Goal: Check status: Check status

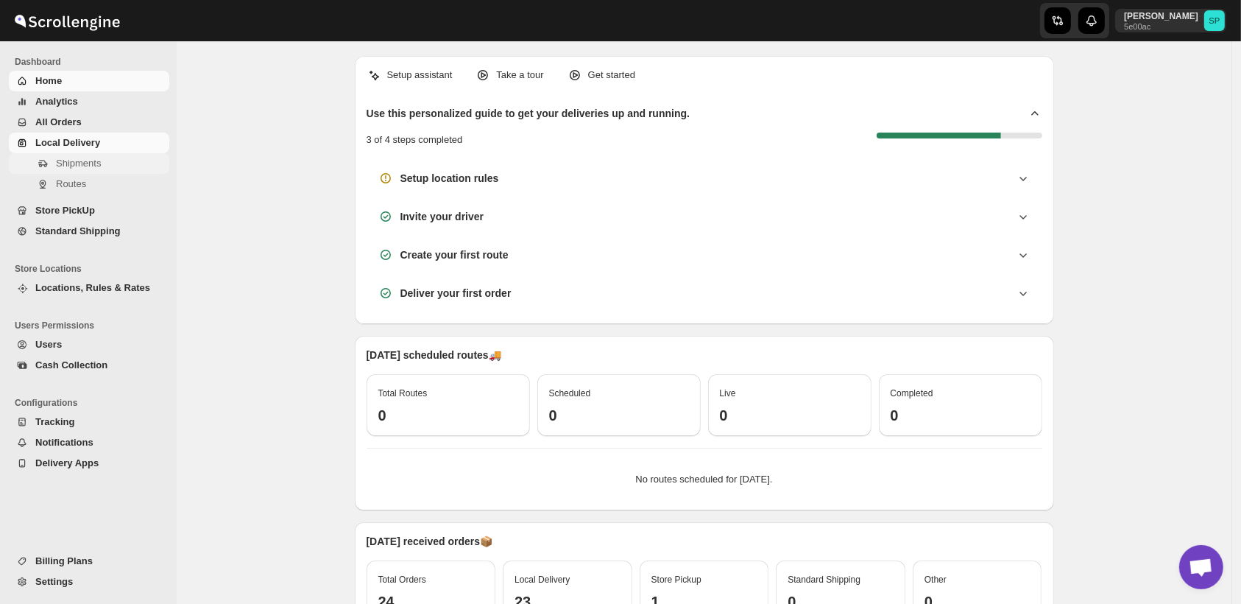
click at [80, 162] on span "Shipments" at bounding box center [78, 163] width 45 height 11
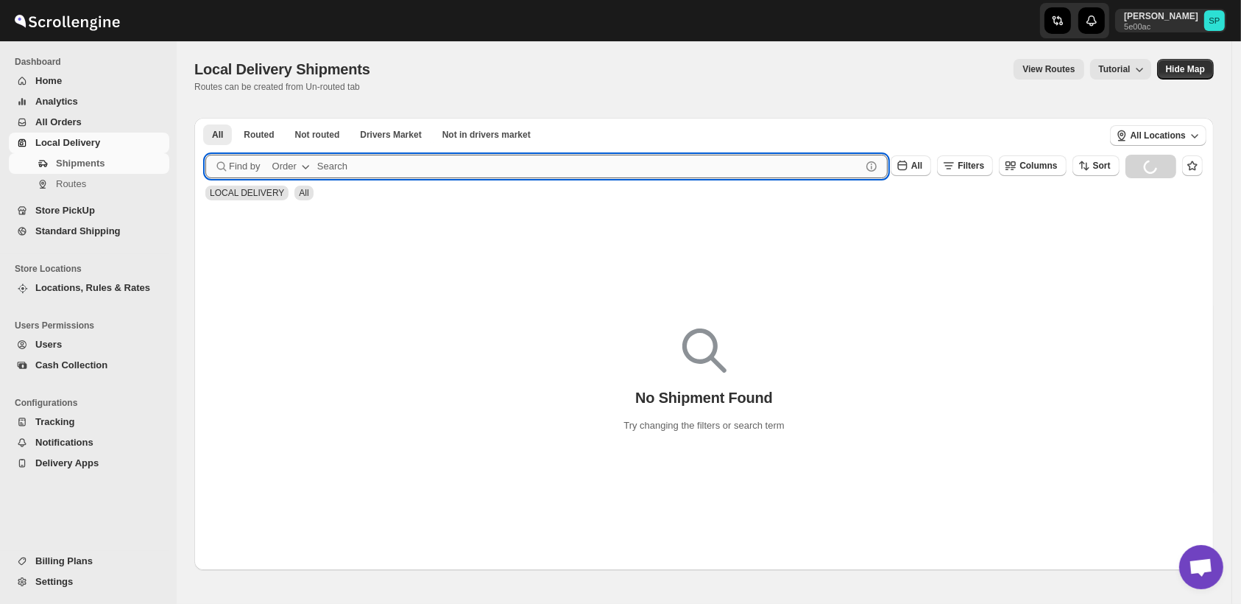
click at [467, 172] on input "text" at bounding box center [589, 167] width 544 height 24
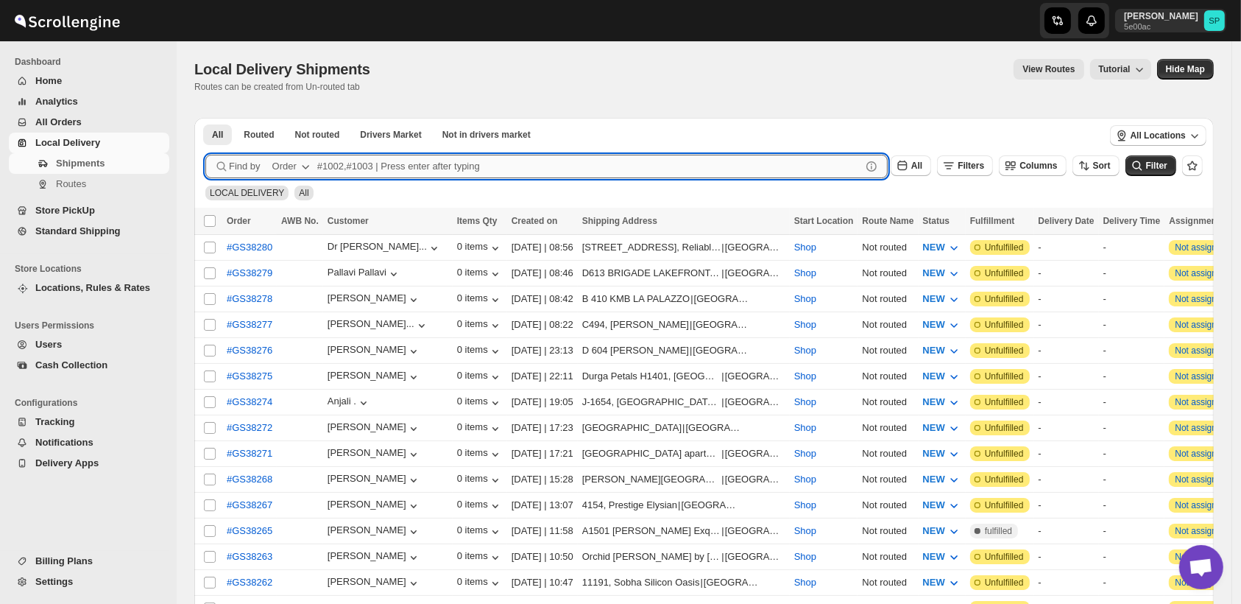
click at [467, 166] on input "text" at bounding box center [589, 167] width 544 height 24
paste input "[PERSON_NAME]"
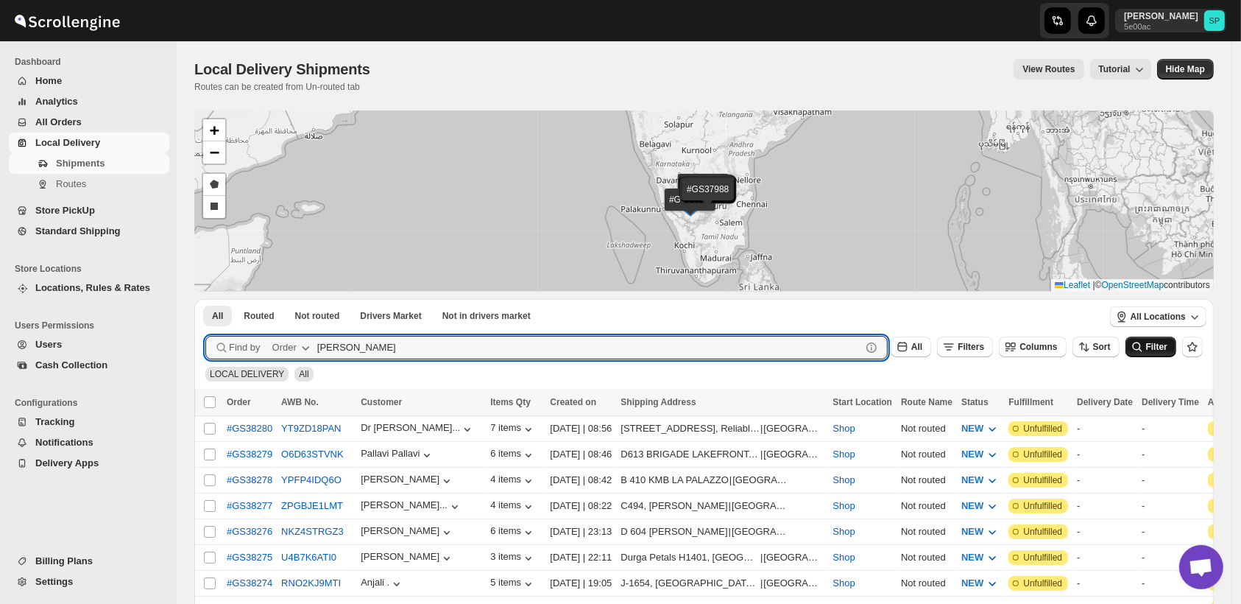
click at [1165, 353] on button "Filter" at bounding box center [1151, 346] width 51 height 21
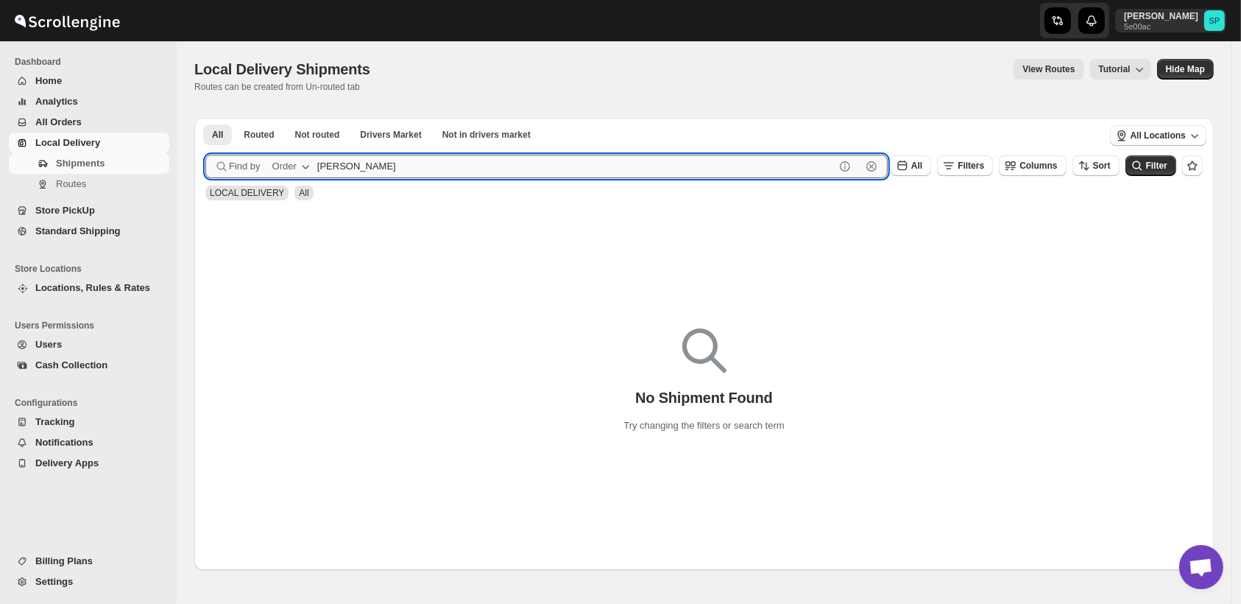
click at [358, 163] on input "[PERSON_NAME]" at bounding box center [576, 167] width 518 height 24
paste input "[PERSON_NAME]"
type input "[PERSON_NAME]"
click at [205, 118] on button "Submit" at bounding box center [226, 125] width 42 height 15
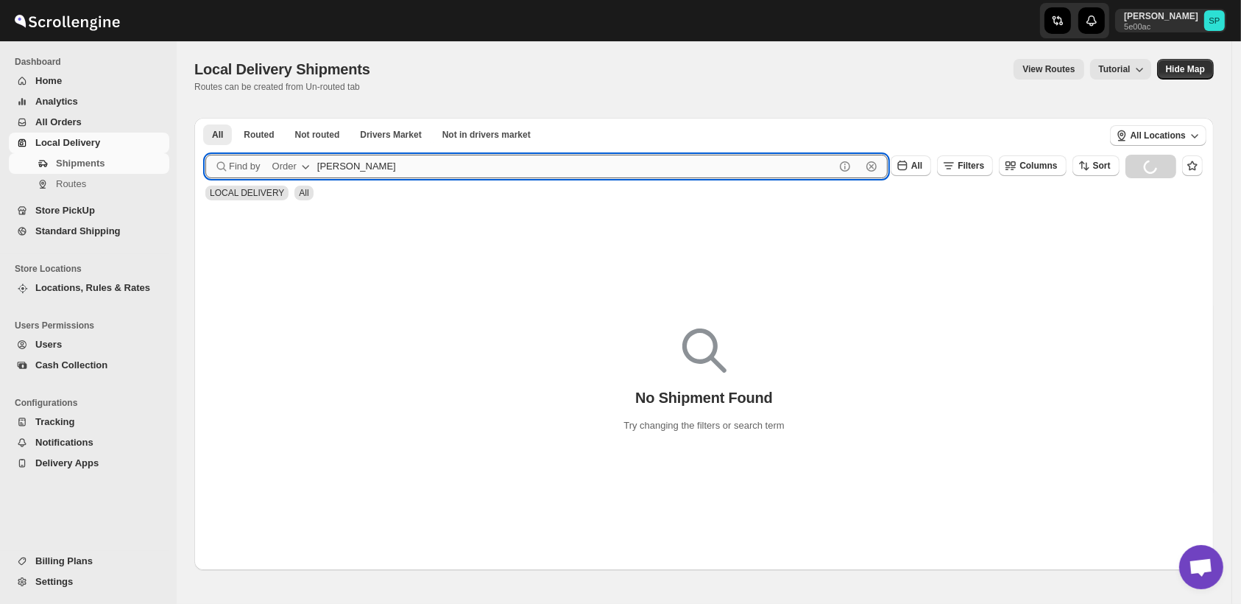
click at [205, 118] on button "Submit" at bounding box center [226, 125] width 42 height 15
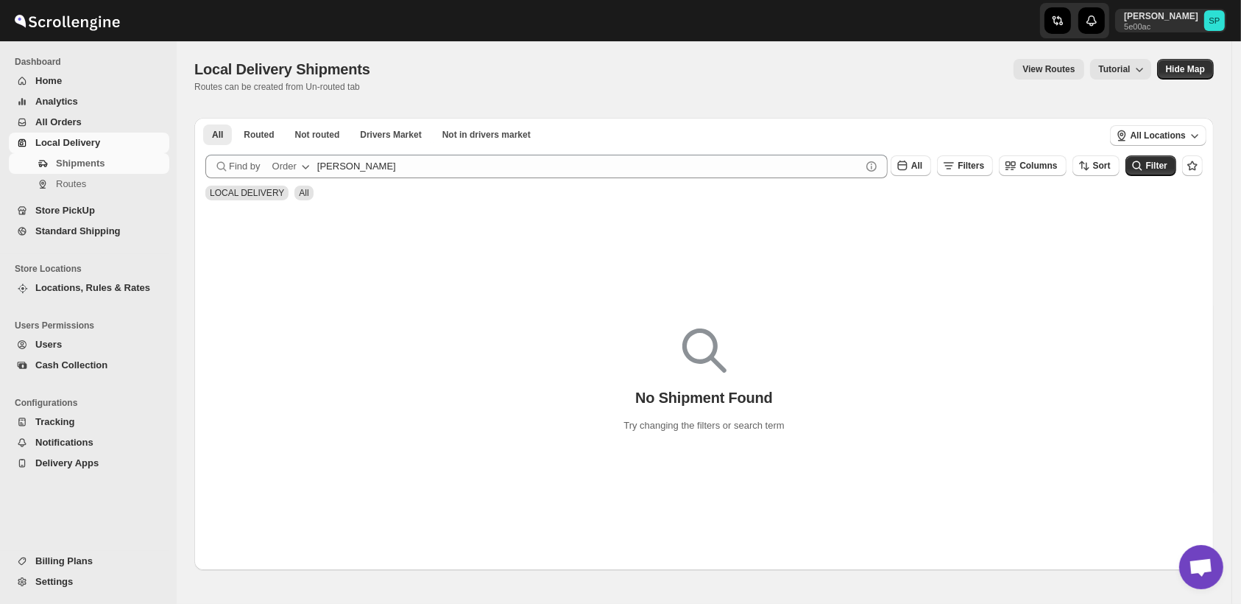
click at [64, 127] on span "All Orders" at bounding box center [58, 121] width 46 height 11
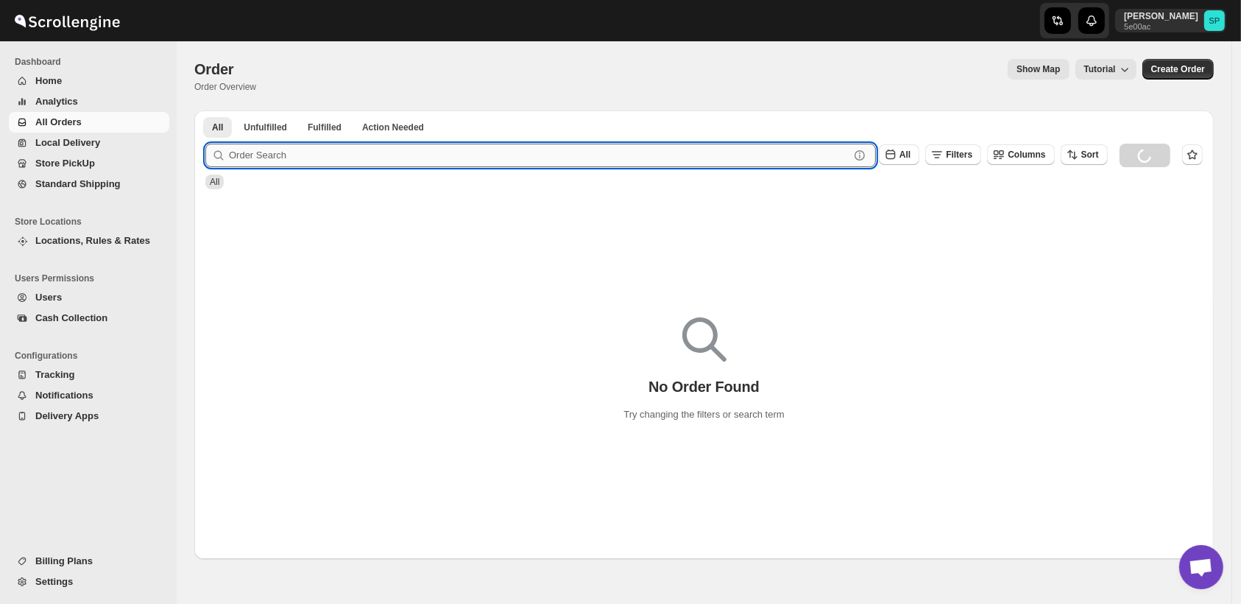
click at [277, 158] on input "text" at bounding box center [539, 156] width 621 height 24
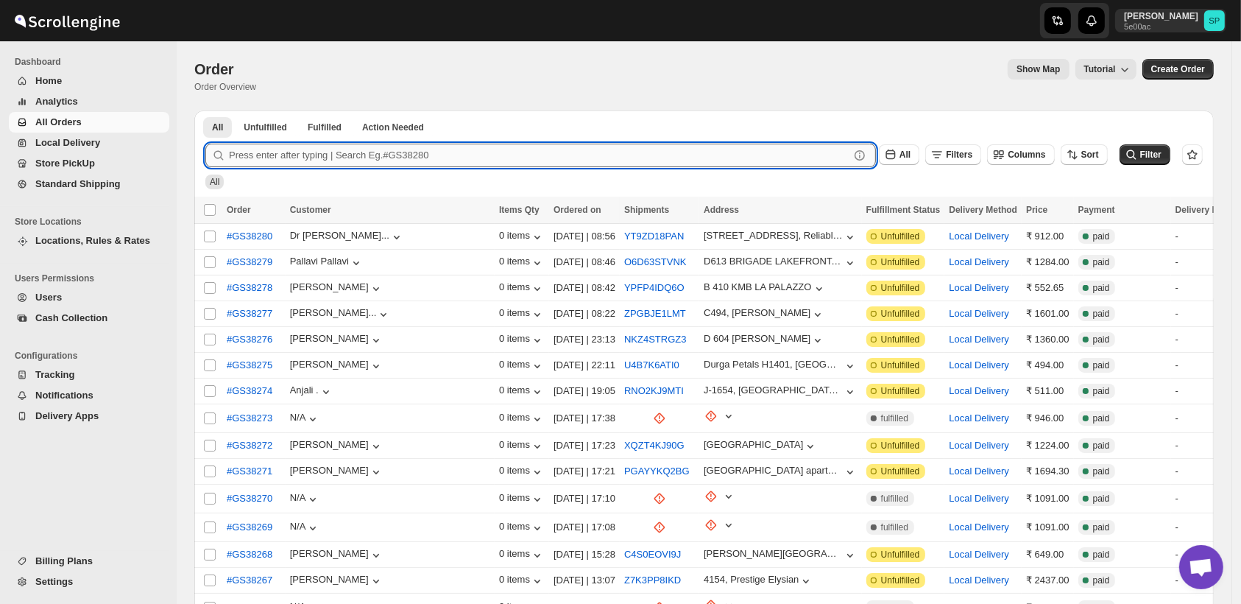
paste input "[PERSON_NAME]"
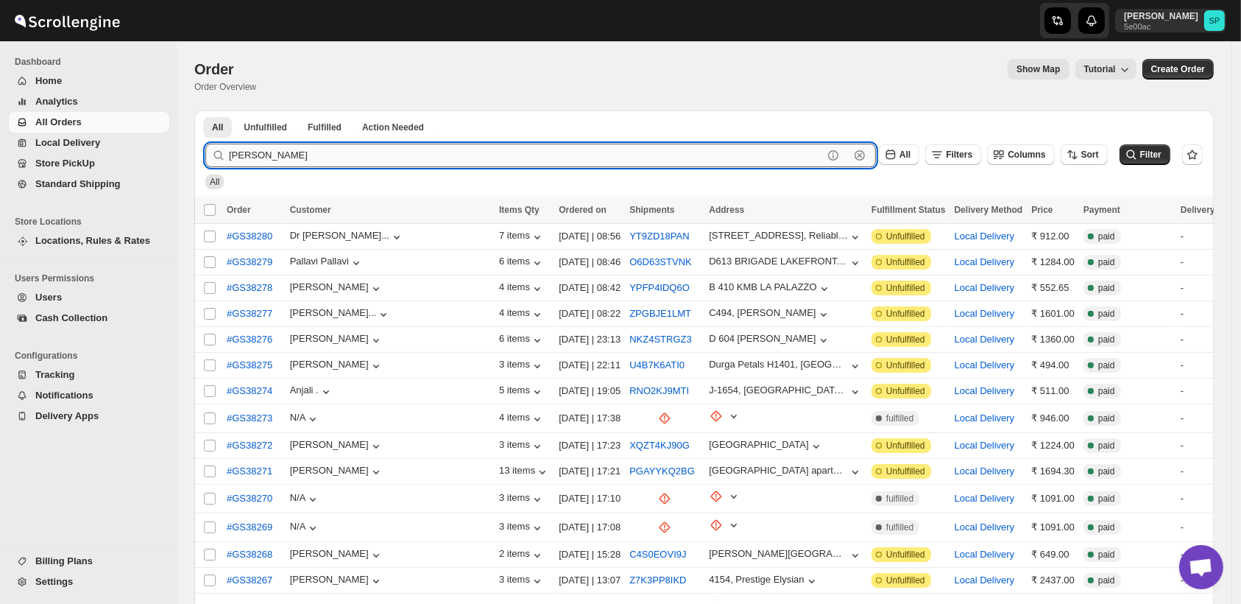
click at [205, 110] on button "Submit" at bounding box center [226, 117] width 42 height 15
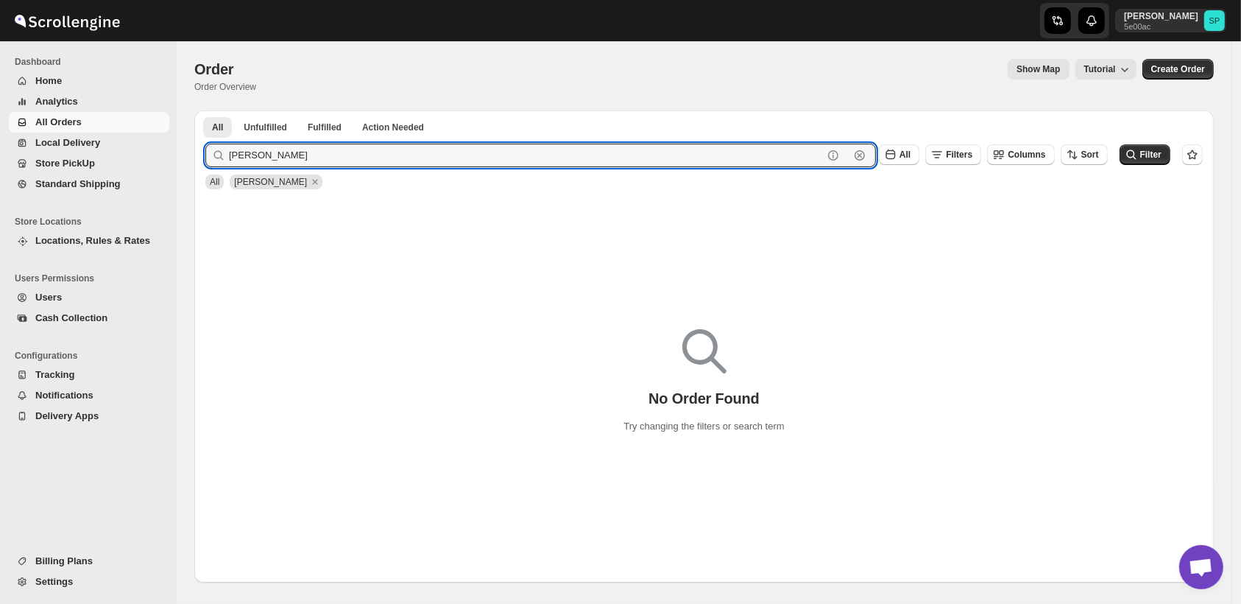
drag, startPoint x: 260, startPoint y: 152, endPoint x: 554, endPoint y: 186, distance: 295.7
click at [554, 186] on form "Submit [PERSON_NAME] Clear All Filters Columns Sort Filter All [PERSON_NAME]" at bounding box center [704, 160] width 998 height 57
type input "[PERSON_NAME]"
click at [1153, 147] on button "Filter" at bounding box center [1145, 154] width 51 height 21
click at [342, 158] on input "[PERSON_NAME]" at bounding box center [526, 156] width 594 height 24
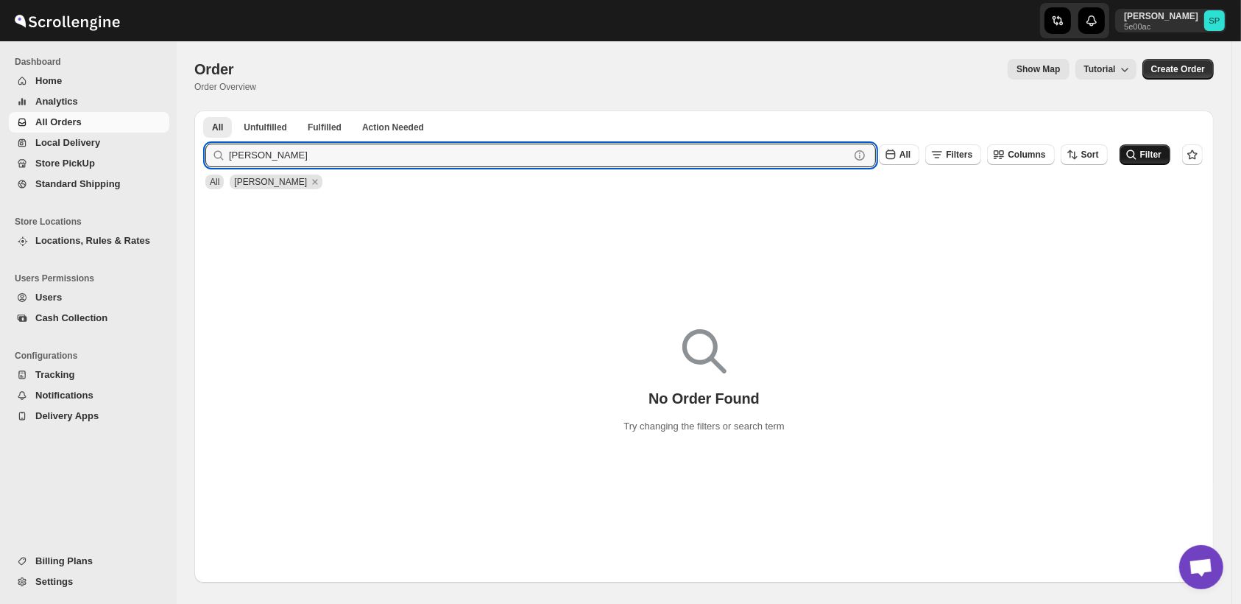
click at [1157, 152] on span "Filter" at bounding box center [1150, 154] width 21 height 10
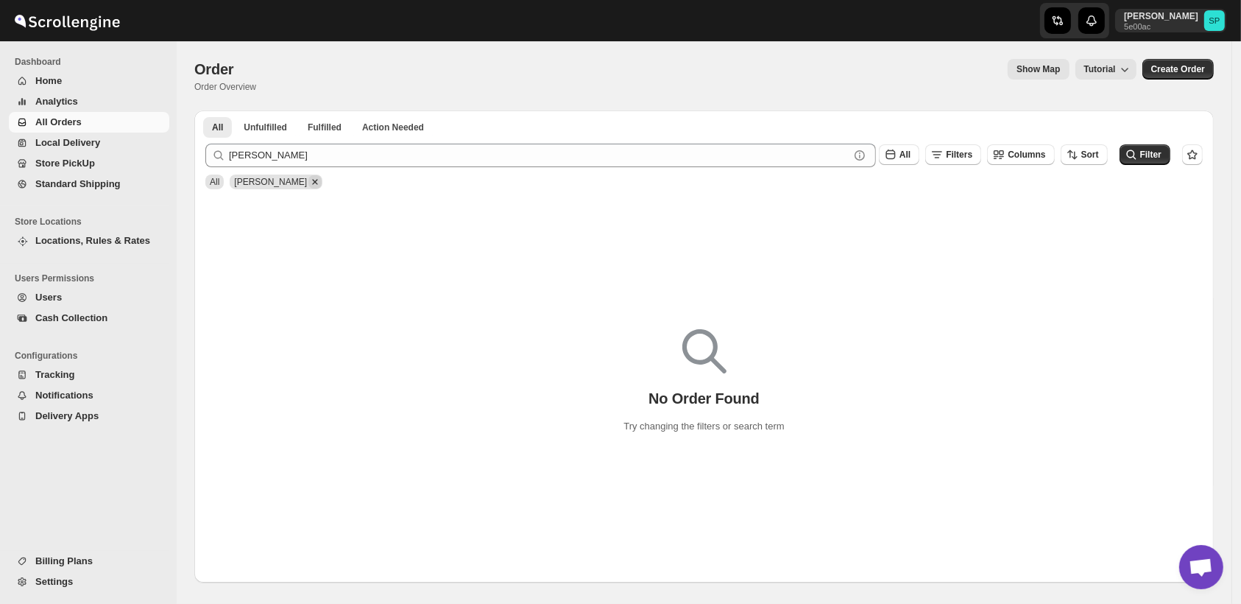
click at [312, 180] on icon "Remove Sanjeev" at bounding box center [314, 181] width 5 height 5
click at [1156, 155] on span "Filter" at bounding box center [1150, 154] width 21 height 10
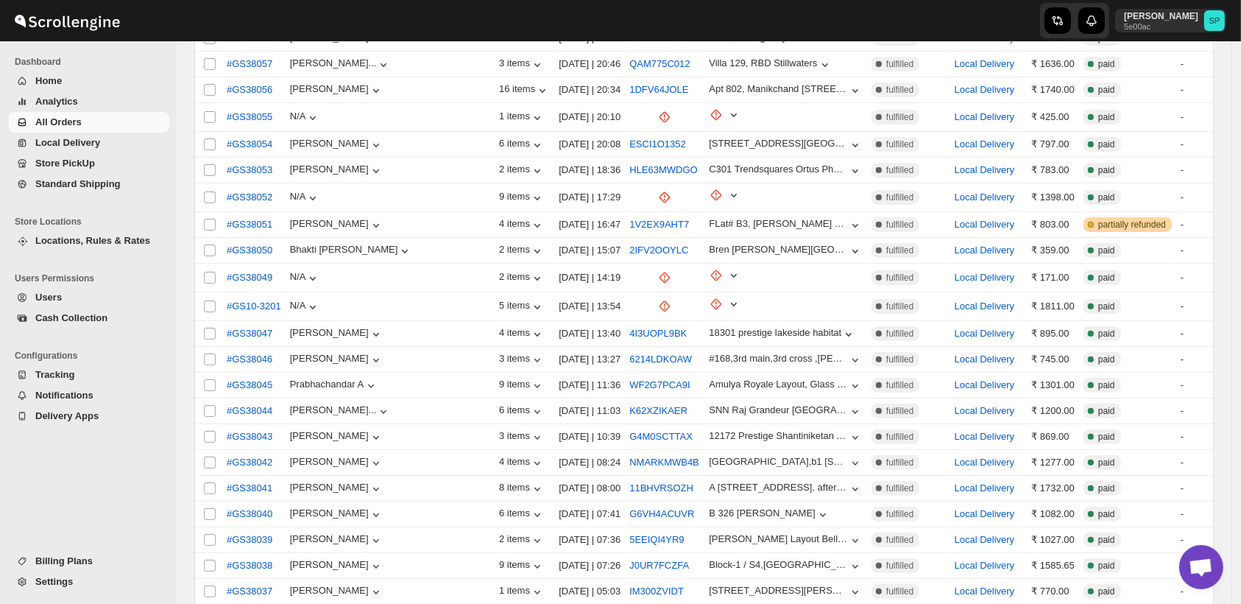
scroll to position [6043, 0]
